Goal: Information Seeking & Learning: Learn about a topic

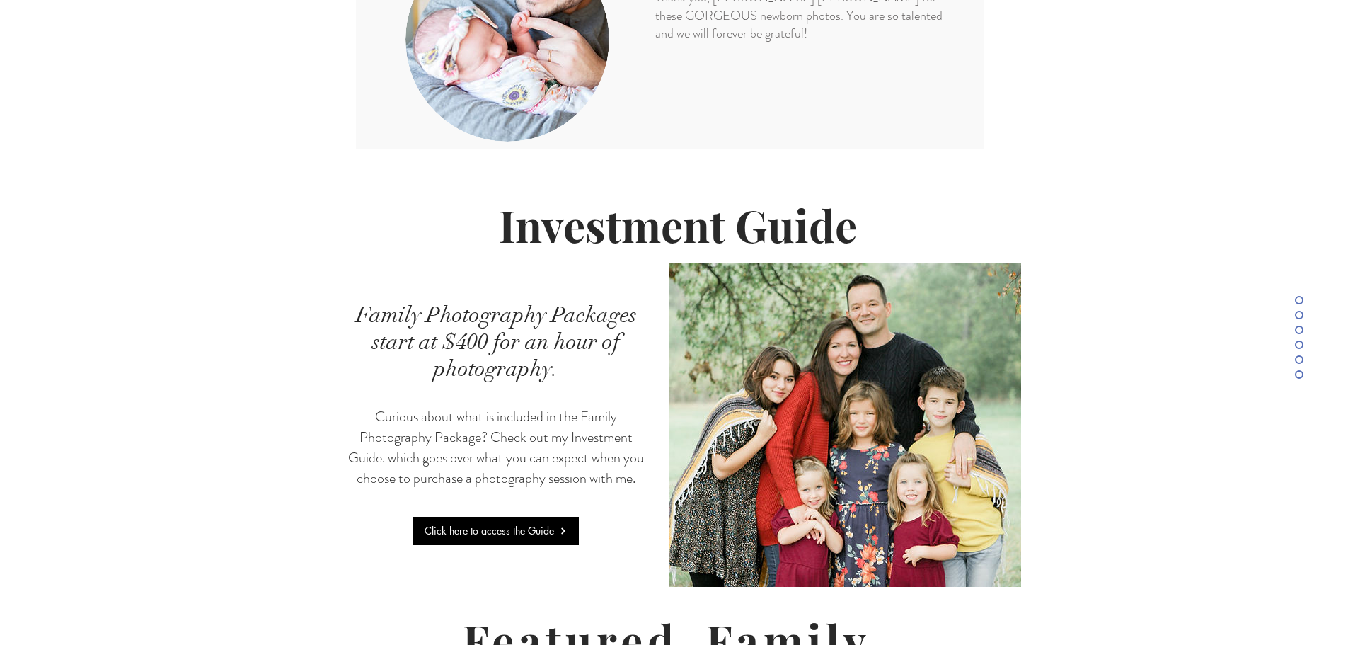
scroll to position [3044, 0]
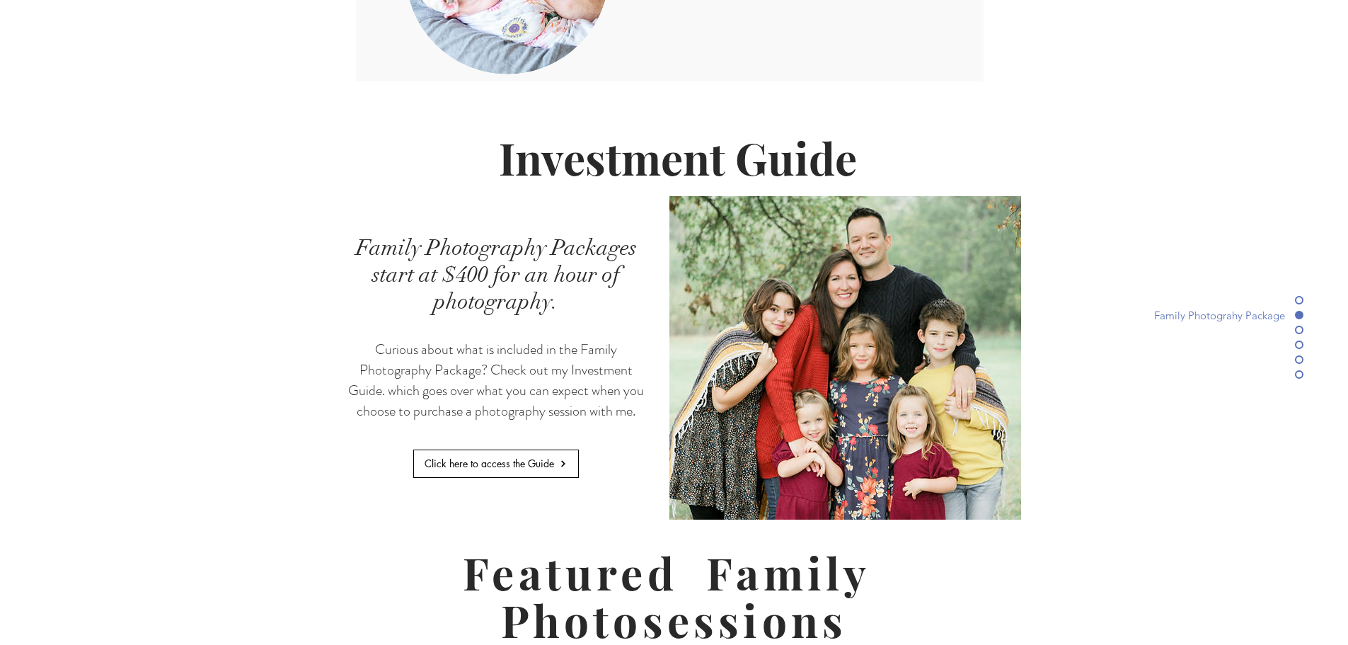
click at [506, 457] on span "Click here to access the Guide" at bounding box center [490, 463] width 130 height 13
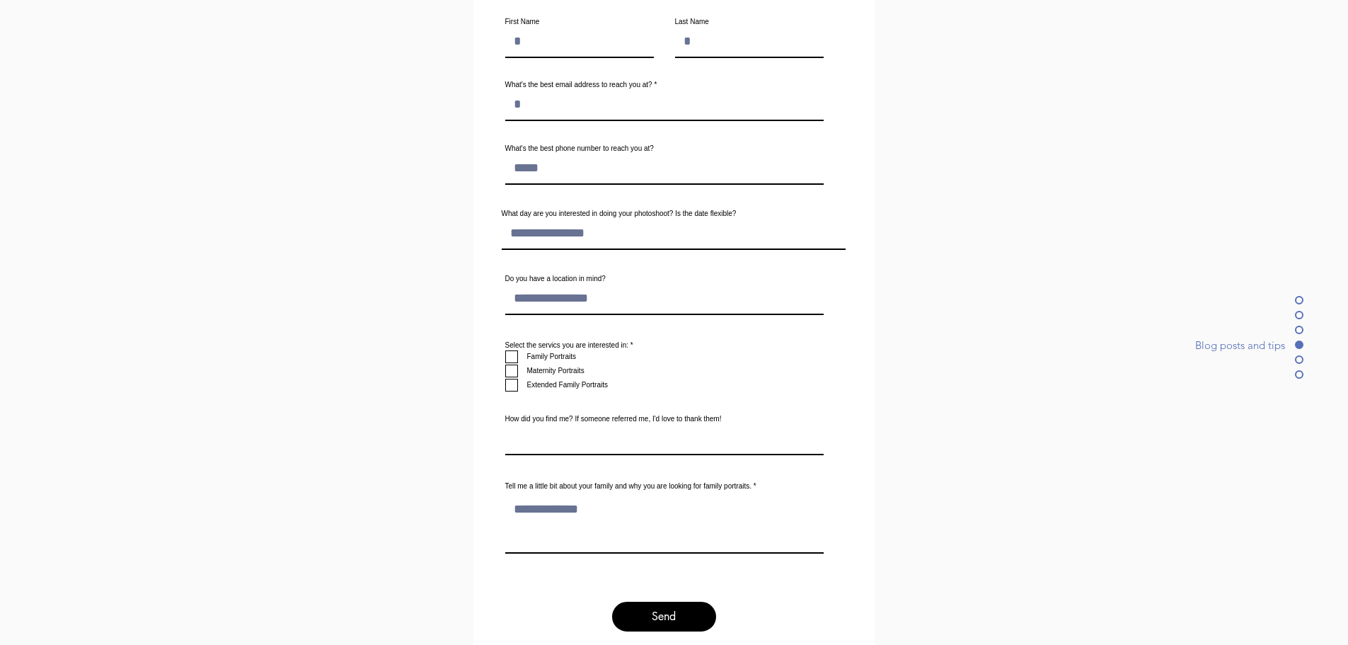
scroll to position [4884, 0]
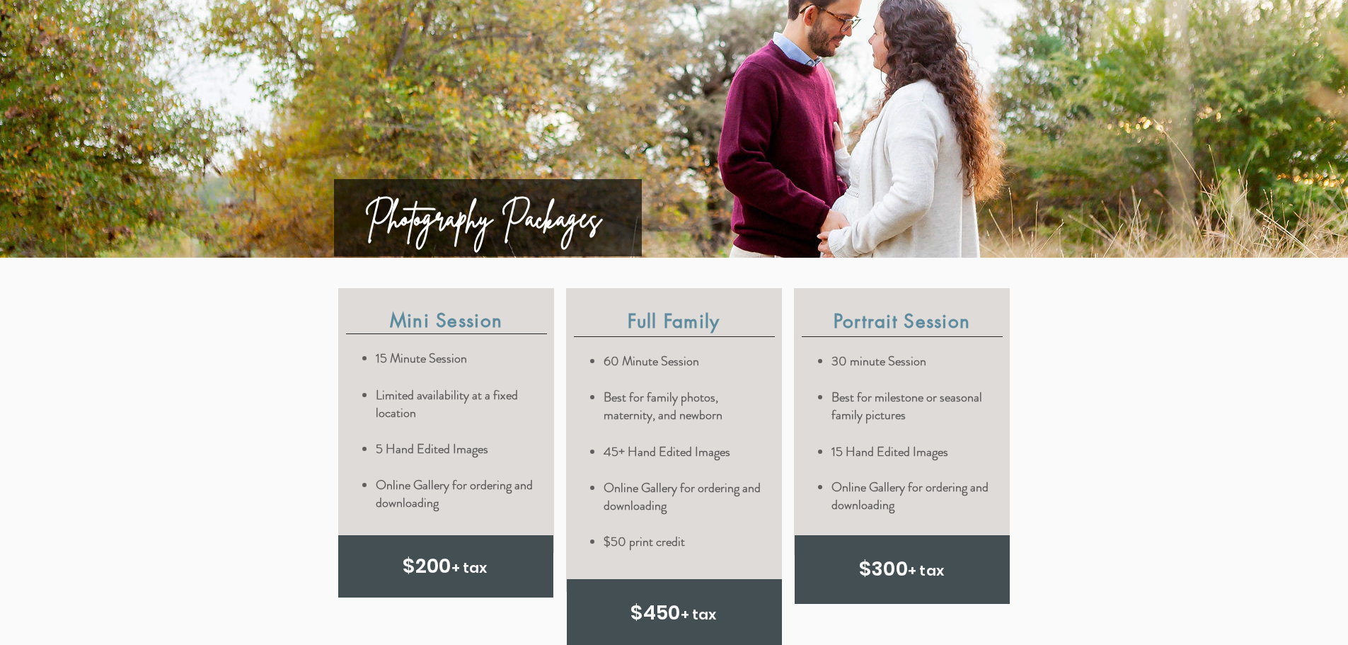
scroll to position [3497, 0]
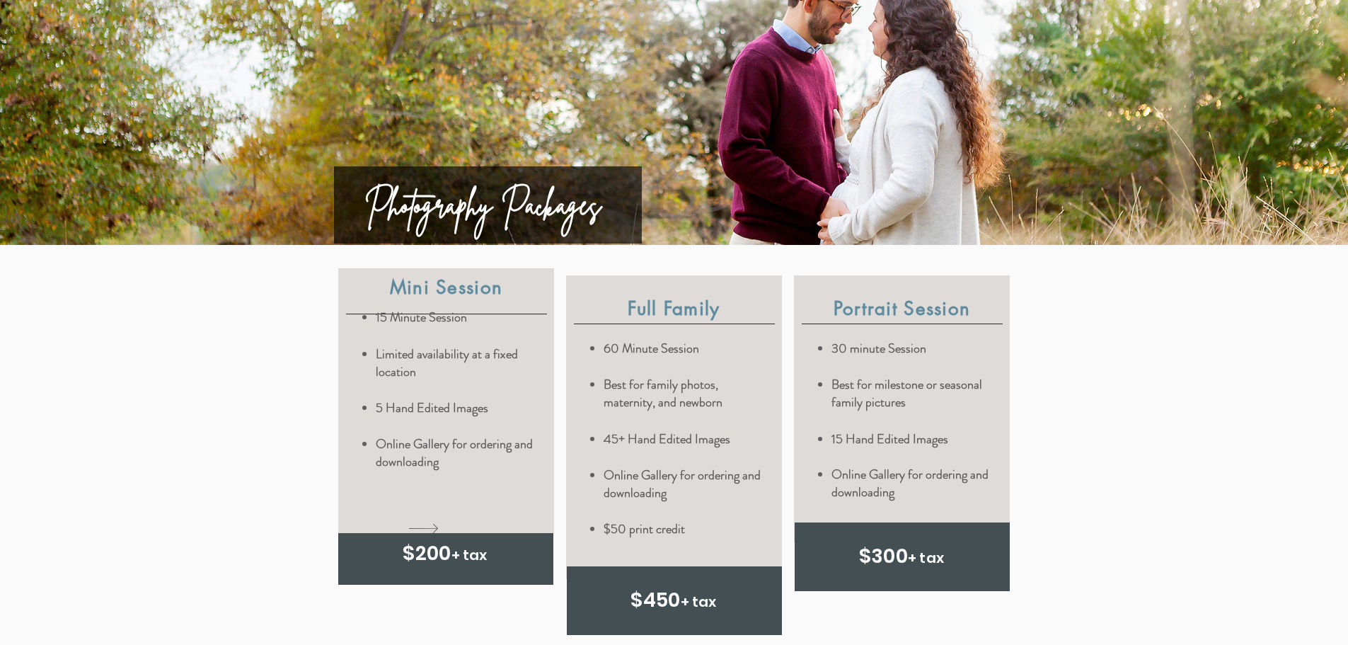
click at [419, 524] on icon "content changes on hover" at bounding box center [423, 528] width 29 height 9
click at [430, 309] on p "15 Minute Session" at bounding box center [457, 318] width 162 height 18
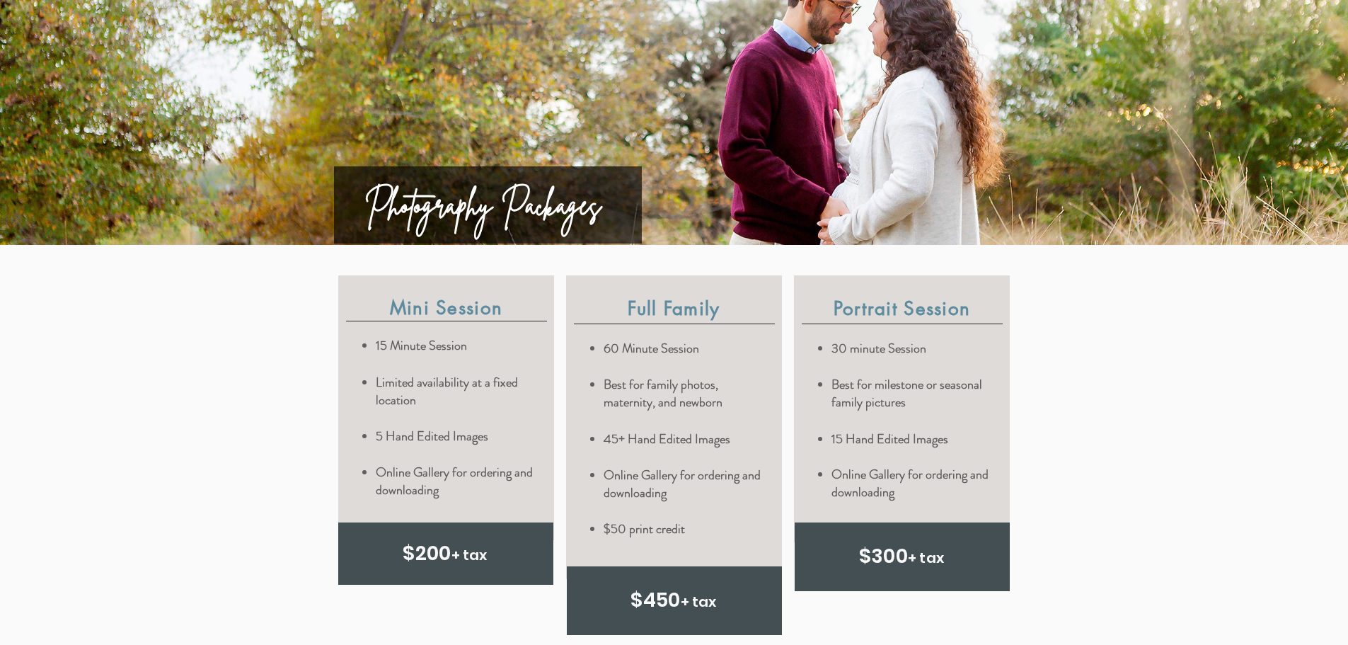
click at [440, 539] on span "$200" at bounding box center [427, 553] width 48 height 28
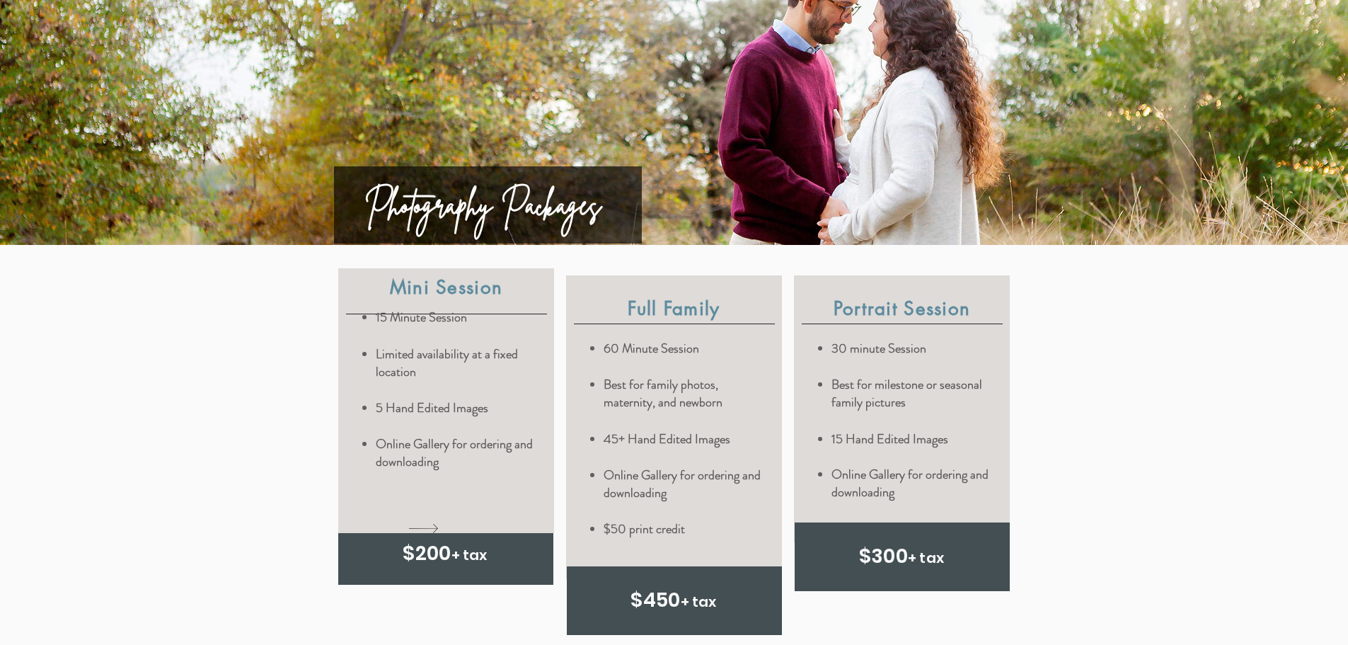
click at [428, 524] on icon "content changes on hover" at bounding box center [423, 528] width 29 height 9
click at [432, 524] on icon "content changes on hover" at bounding box center [423, 528] width 29 height 9
